Goal: Check status: Check status

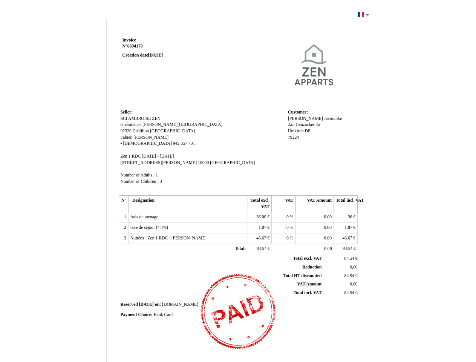
click at [129, 40] on span "Invoice" at bounding box center [129, 40] width 14 height 5
click at [136, 46] on span "6694170" at bounding box center [134, 46] width 15 height 5
click at [127, 112] on span "Seller:" at bounding box center [127, 112] width 12 height 5
click at [140, 118] on span "SCI AMBROISE ZEN" at bounding box center [141, 118] width 40 height 5
click at [142, 124] on span "6, résidence [PERSON_NAME][GEOGRAPHIC_DATA]" at bounding box center [172, 124] width 102 height 5
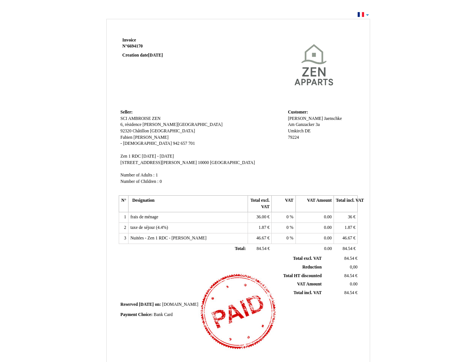
click at [127, 131] on span "92320" at bounding box center [126, 130] width 11 height 5
click at [141, 131] on span "Châtillon" at bounding box center [141, 130] width 17 height 5
click at [156, 131] on span "[GEOGRAPHIC_DATA]" at bounding box center [172, 130] width 45 height 5
click at [127, 137] on span "Fabien" at bounding box center [127, 137] width 12 height 5
click at [140, 137] on span "[PERSON_NAME]" at bounding box center [150, 137] width 35 height 5
